Goal: Information Seeking & Learning: Find specific fact

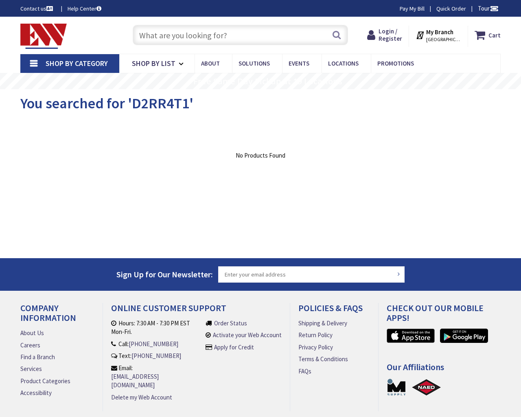
type input "Merokee Dr, Merrick, [GEOGRAPHIC_DATA] 11566, [GEOGRAPHIC_DATA]"
